Goal: Book appointment/travel/reservation

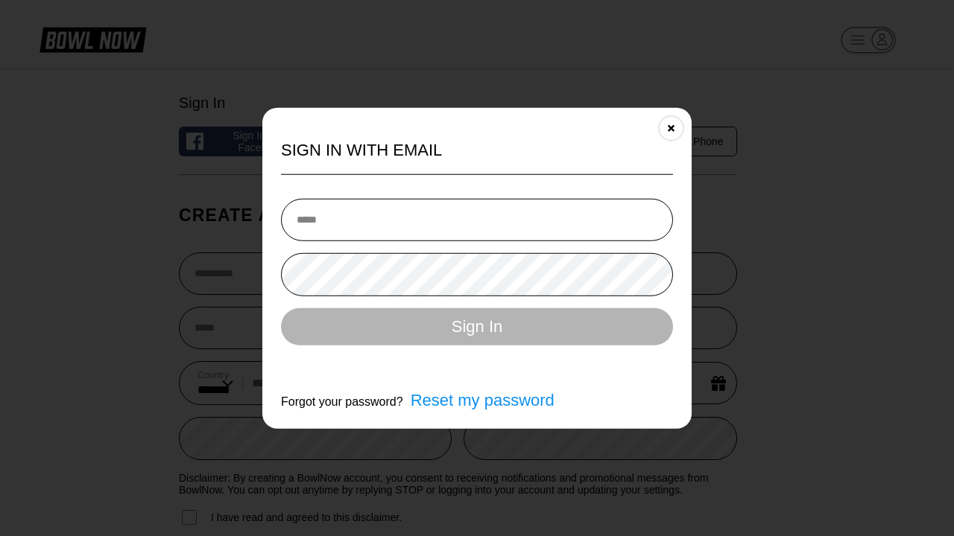
select select "**"
type input "**********"
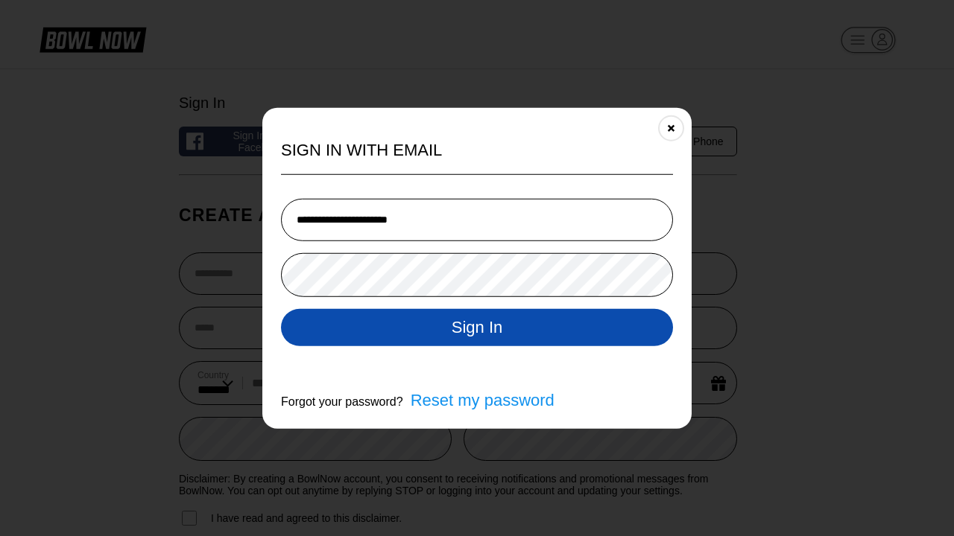
click at [477, 329] on button "Sign In" at bounding box center [477, 326] width 392 height 37
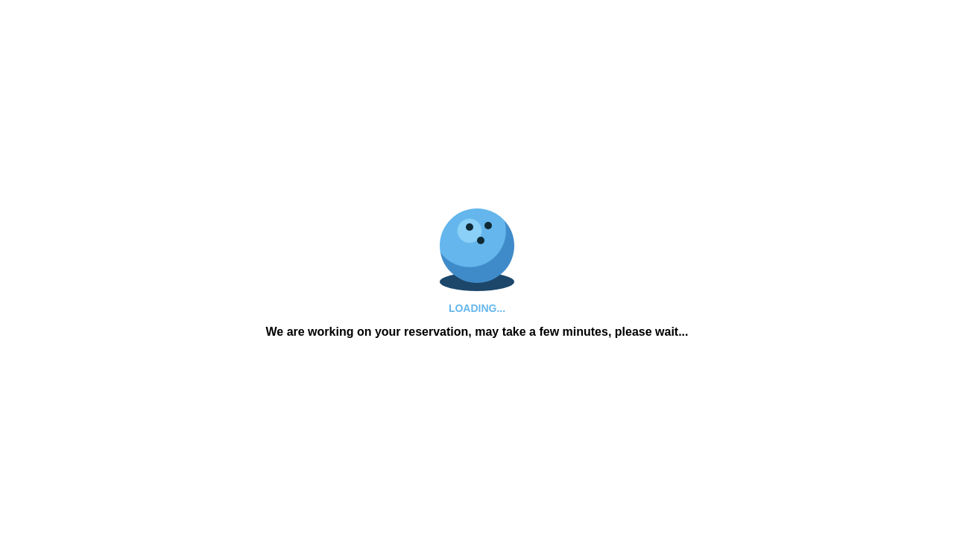
scroll to position [1065, 0]
